Goal: Task Accomplishment & Management: Manage account settings

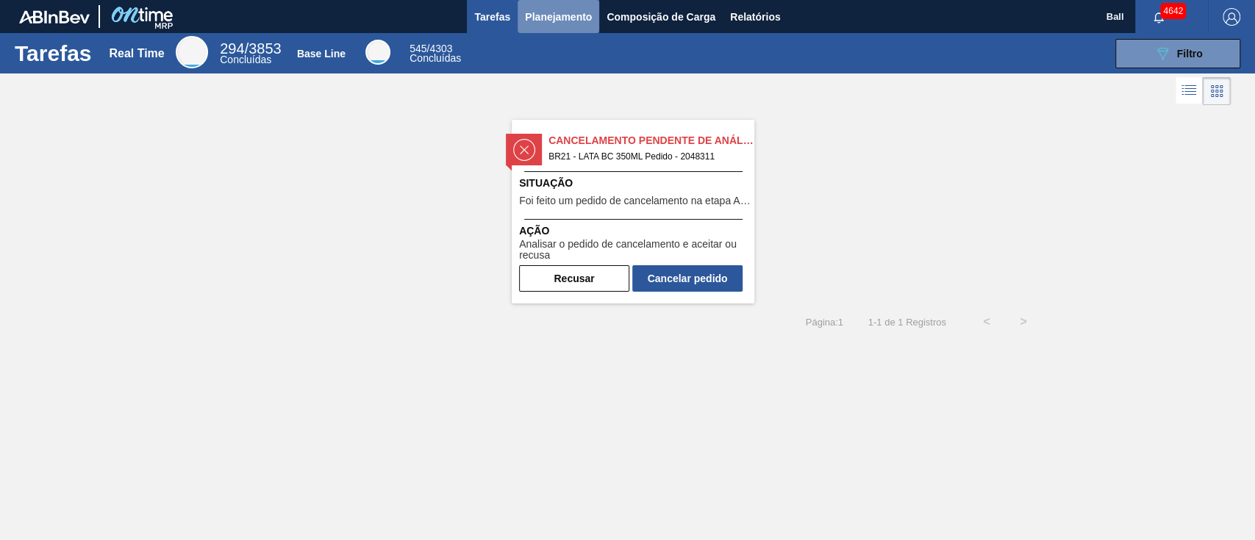
click at [562, 10] on span "Planejamento" at bounding box center [558, 17] width 67 height 18
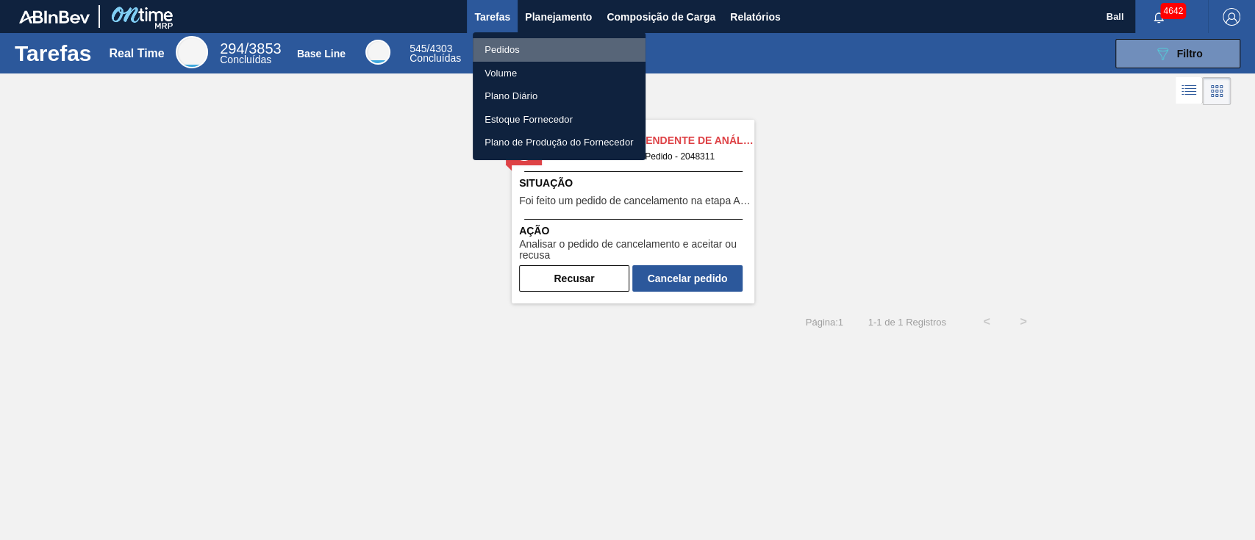
click at [503, 50] on li "Pedidos" at bounding box center [559, 50] width 173 height 24
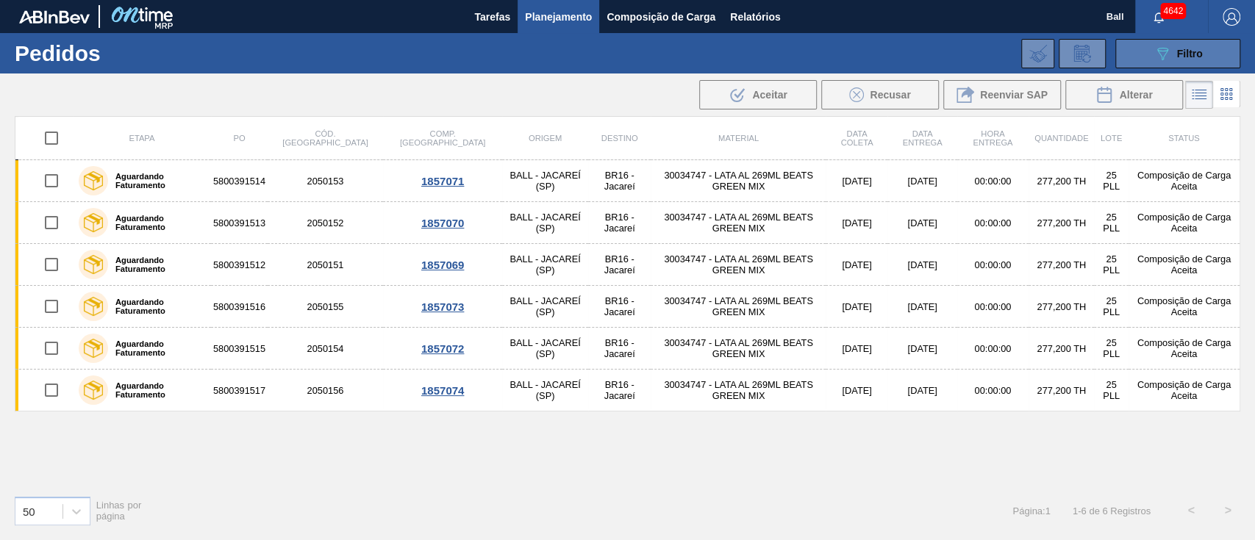
click at [1172, 42] on button "089F7B8B-B2A5-4AFE-B5C0-19BA573D28AC Filtro" at bounding box center [1177, 53] width 125 height 29
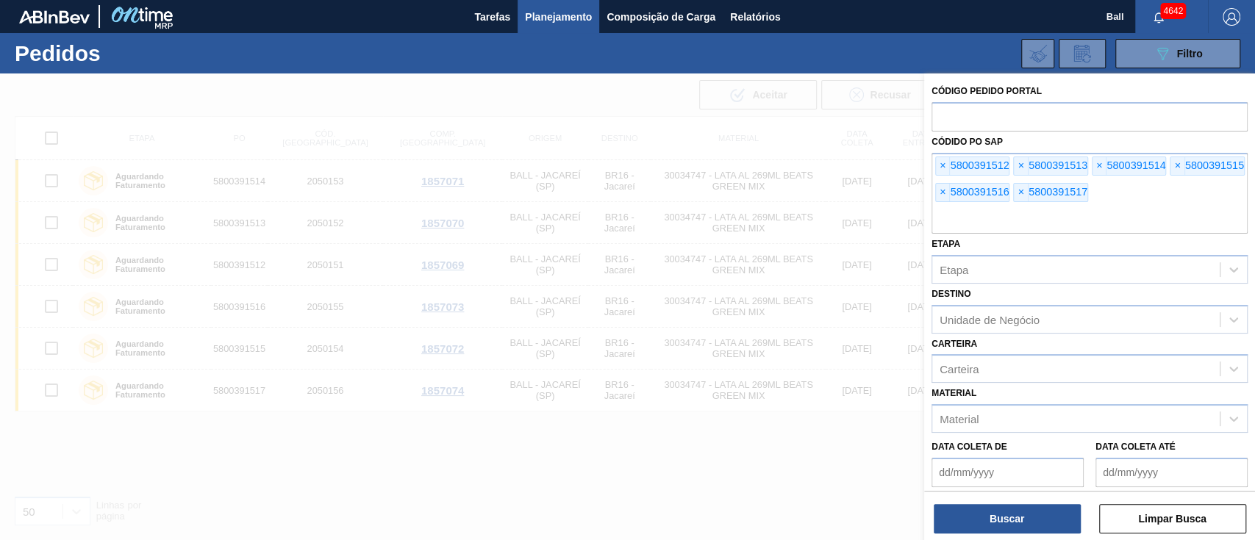
click at [832, 131] on div at bounding box center [627, 343] width 1255 height 540
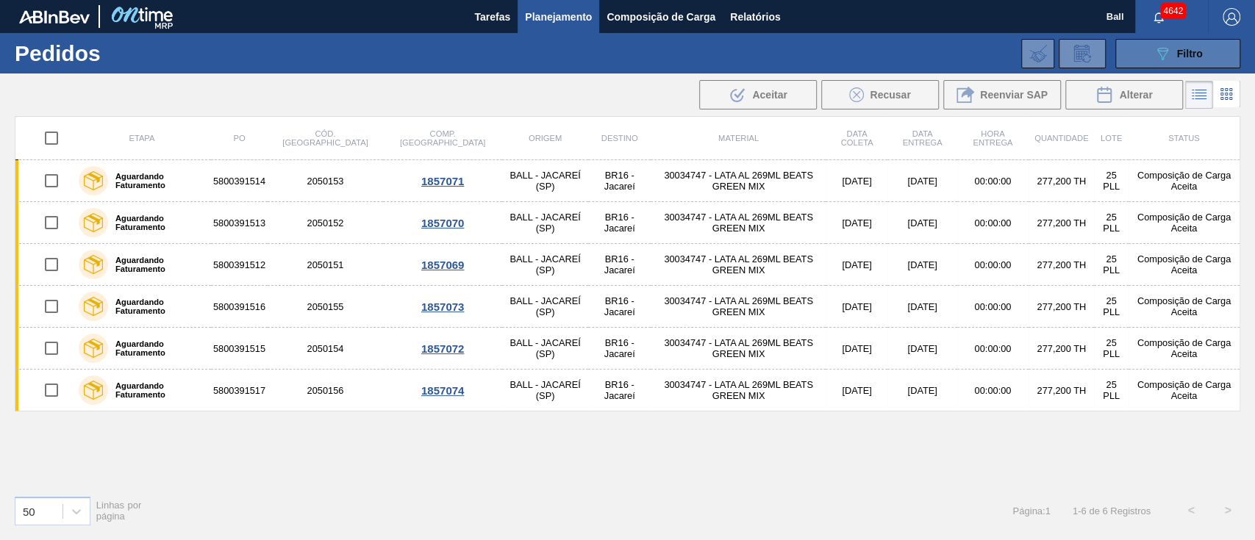
click at [1162, 43] on button "089F7B8B-B2A5-4AFE-B5C0-19BA573D28AC Filtro" at bounding box center [1177, 53] width 125 height 29
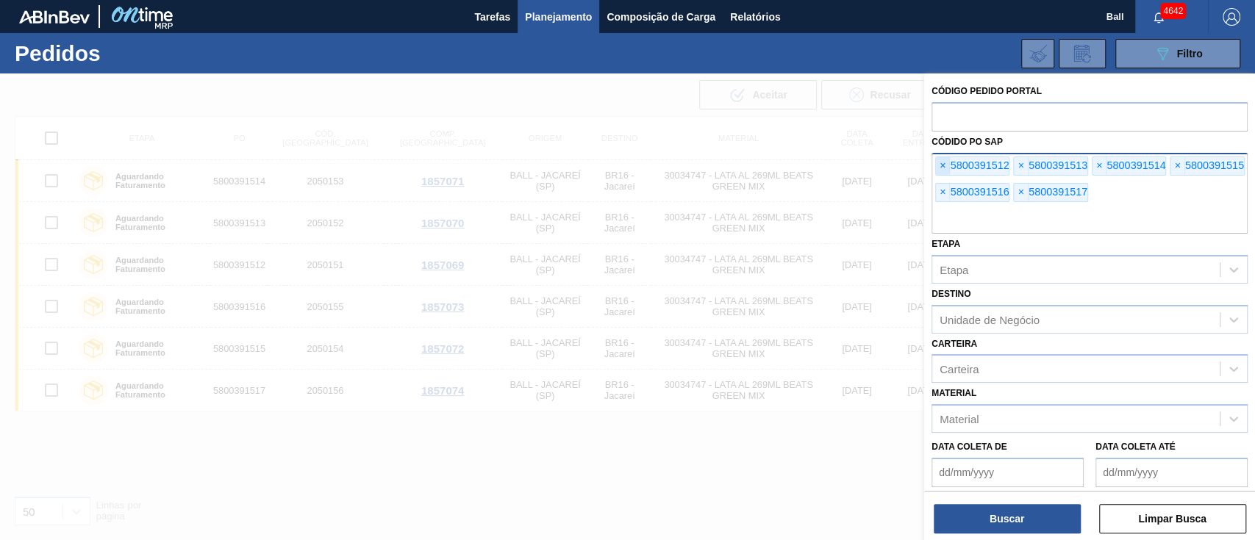
click at [947, 172] on span "×" at bounding box center [943, 166] width 14 height 18
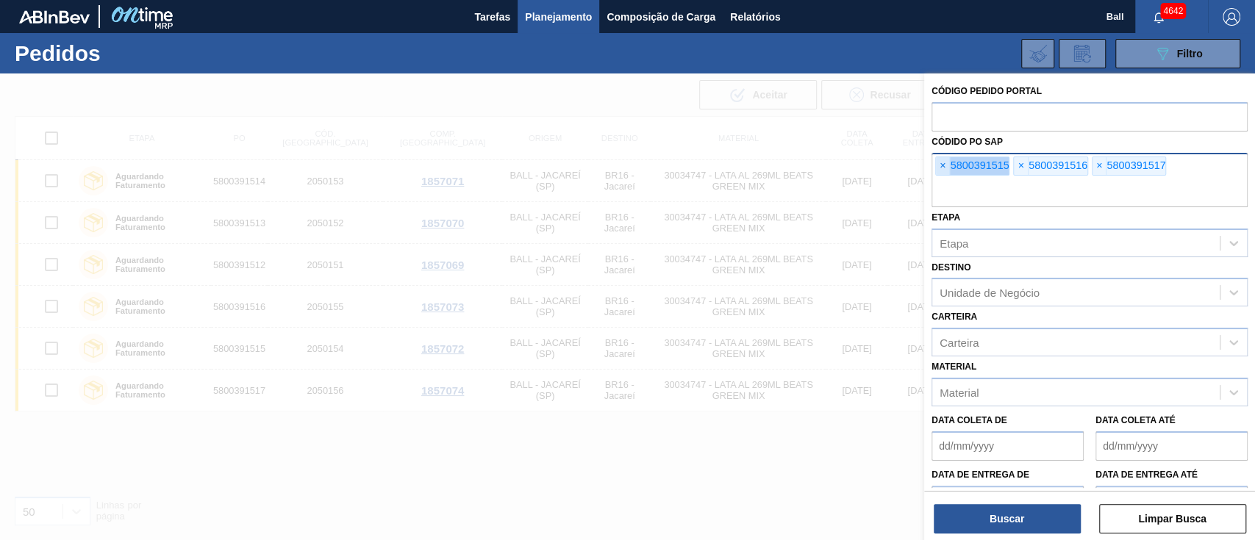
click at [947, 172] on span "×" at bounding box center [943, 166] width 14 height 18
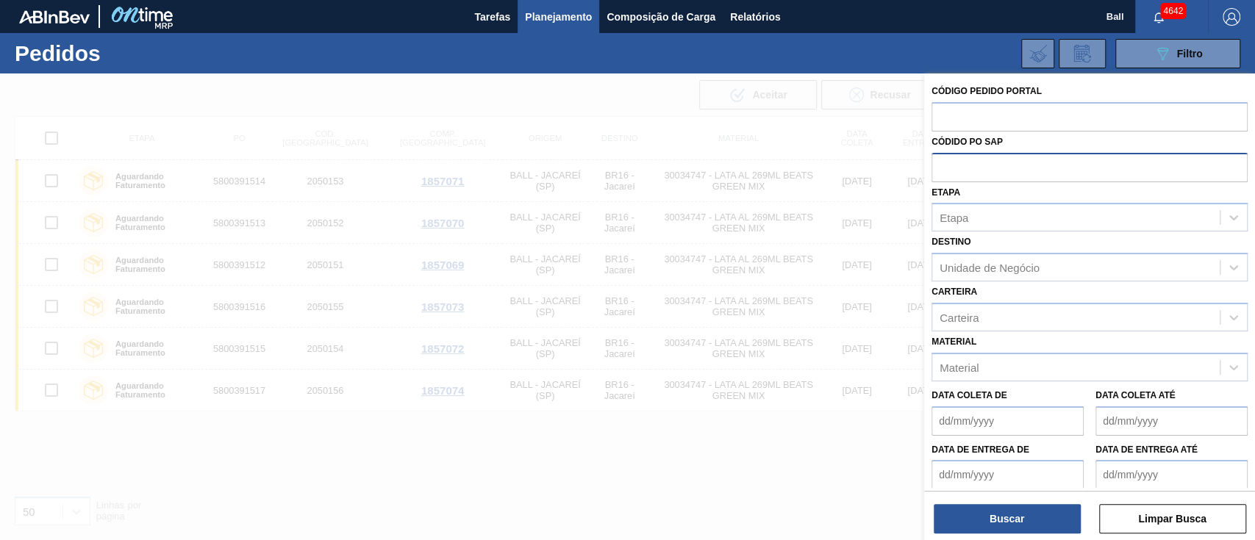
click at [947, 172] on input "text" at bounding box center [1089, 167] width 316 height 28
paste input "text"
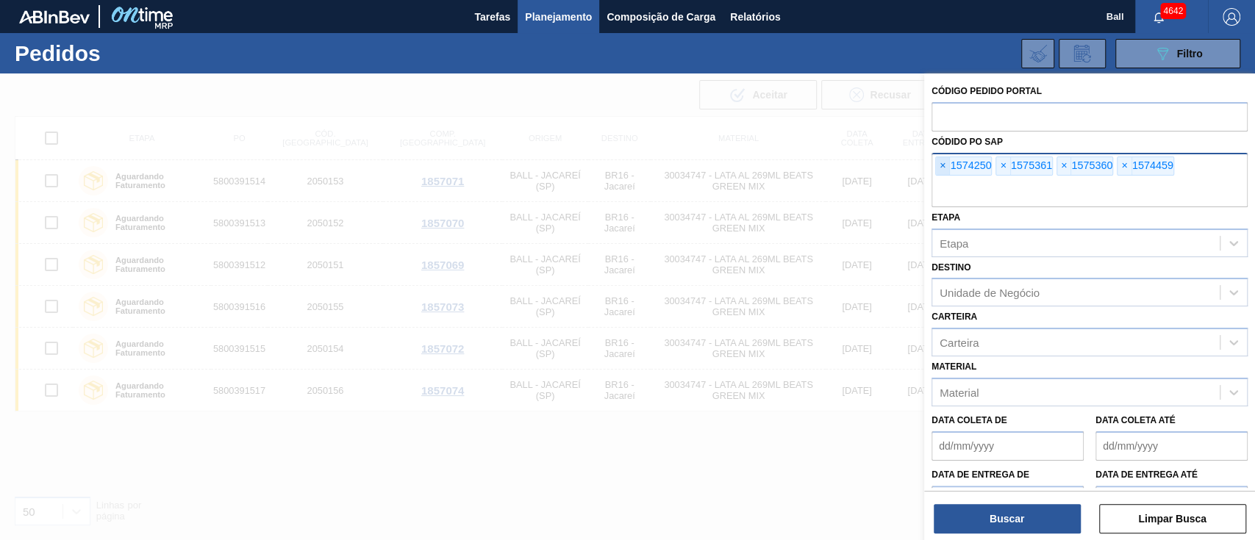
click at [939, 172] on span "×" at bounding box center [943, 166] width 14 height 18
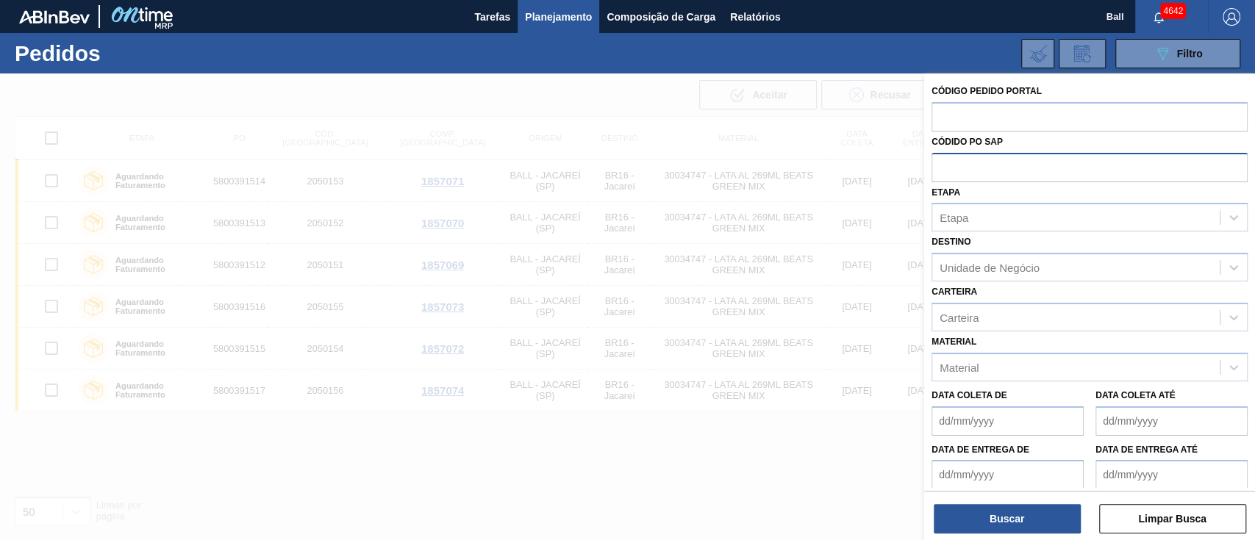
click at [939, 172] on input "text" at bounding box center [1089, 167] width 316 height 28
paste input "5800391718"
type input "5800391718"
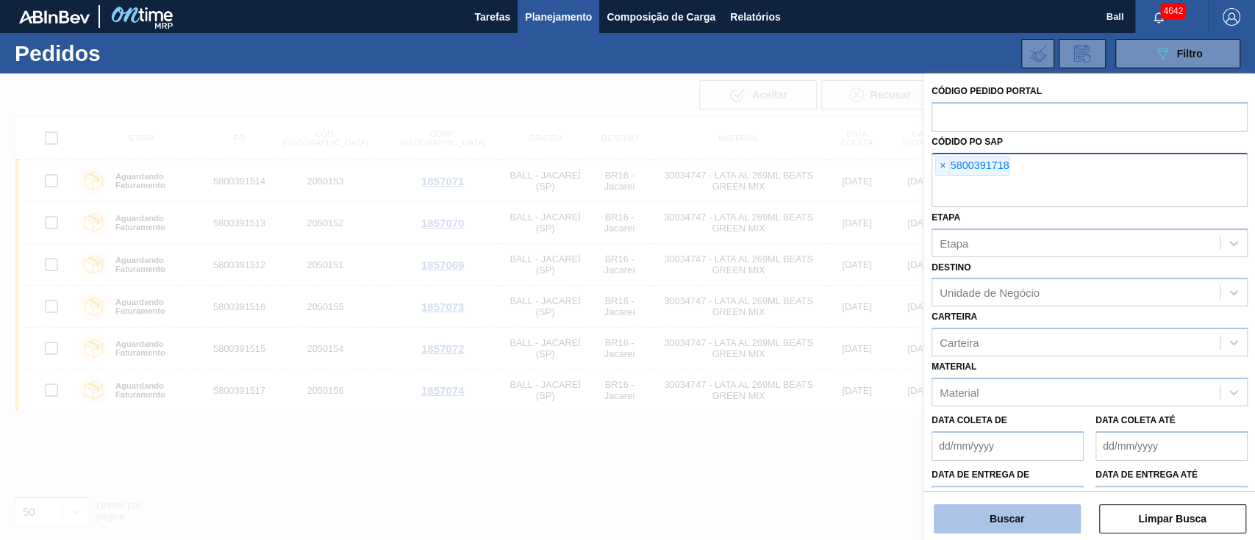
click at [1001, 514] on button "Buscar" at bounding box center [1006, 518] width 147 height 29
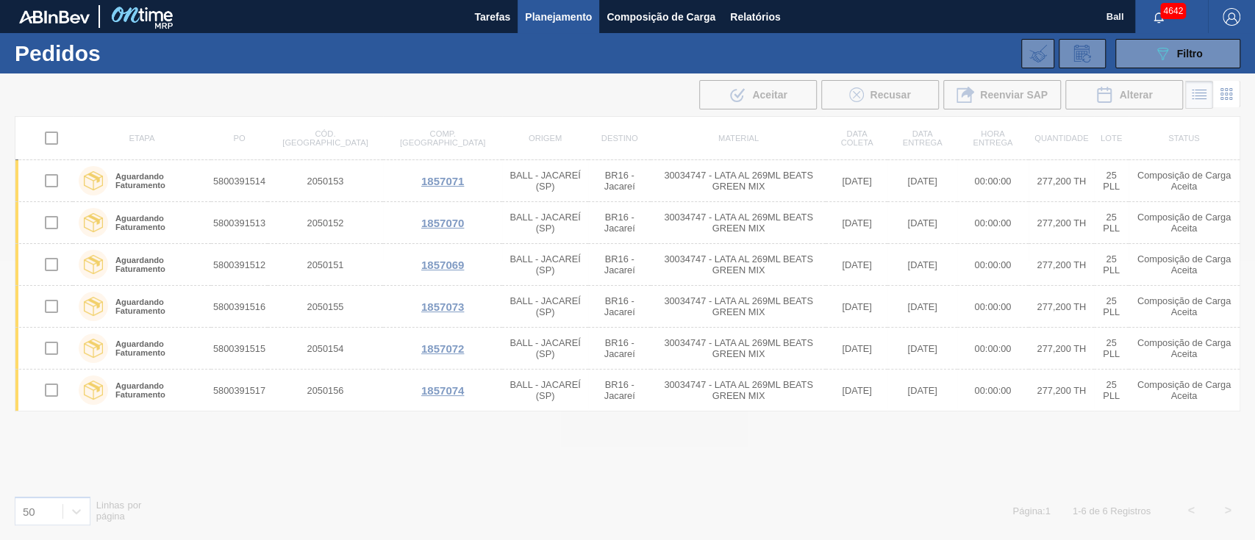
click at [453, 374] on div at bounding box center [627, 306] width 1255 height 467
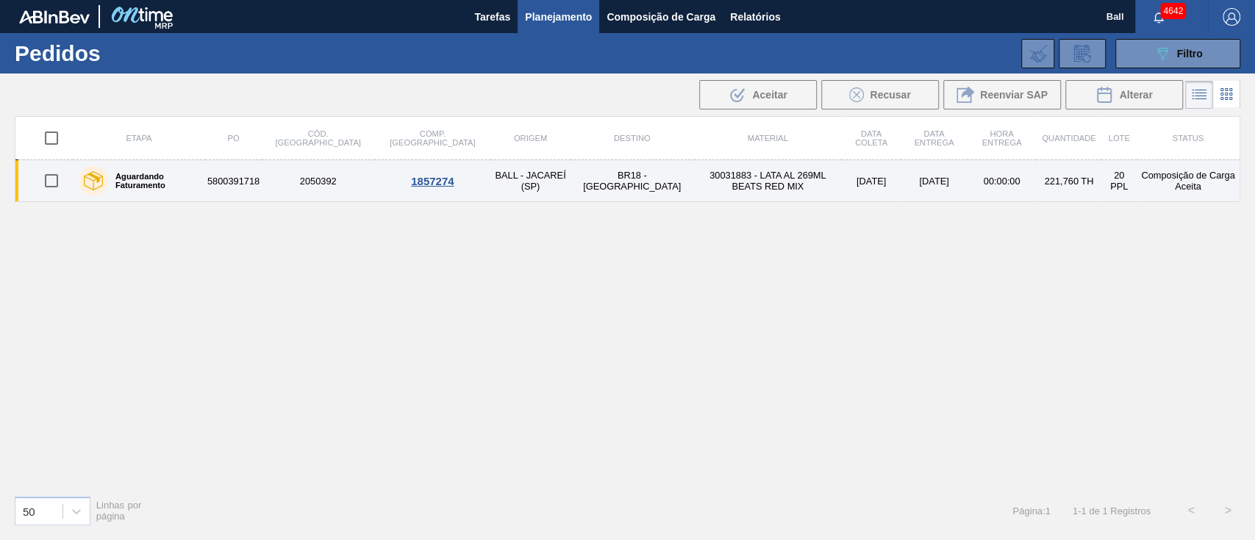
click at [694, 187] on td "30031883 - LATA AL 269ML BEATS RED MIX" at bounding box center [768, 181] width 148 height 42
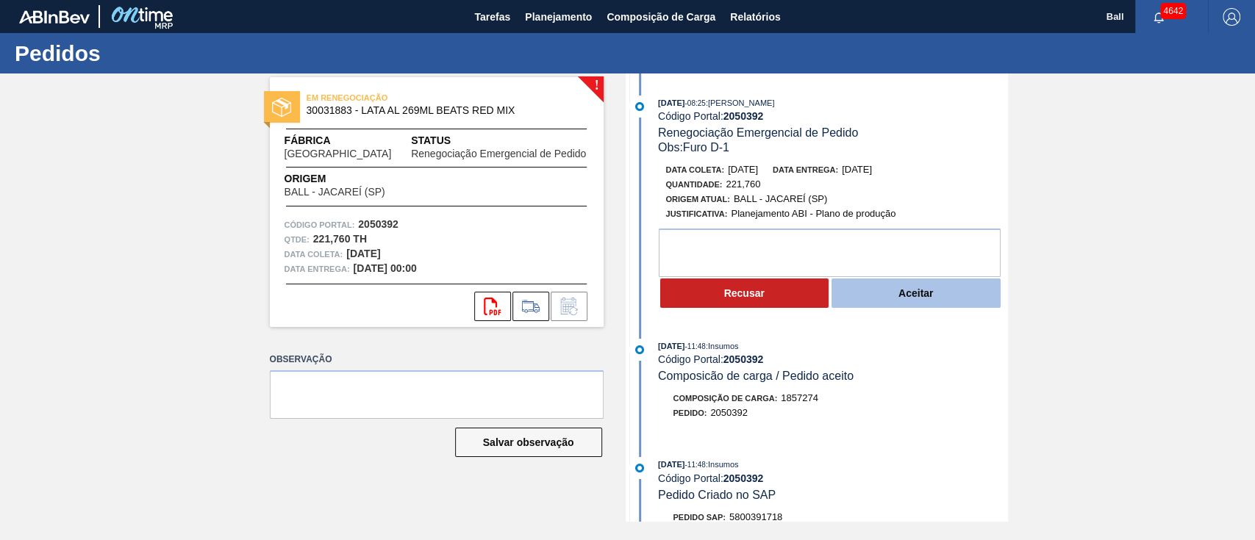
click at [926, 298] on button "Aceitar" at bounding box center [915, 293] width 169 height 29
